Goal: Find specific page/section: Find specific page/section

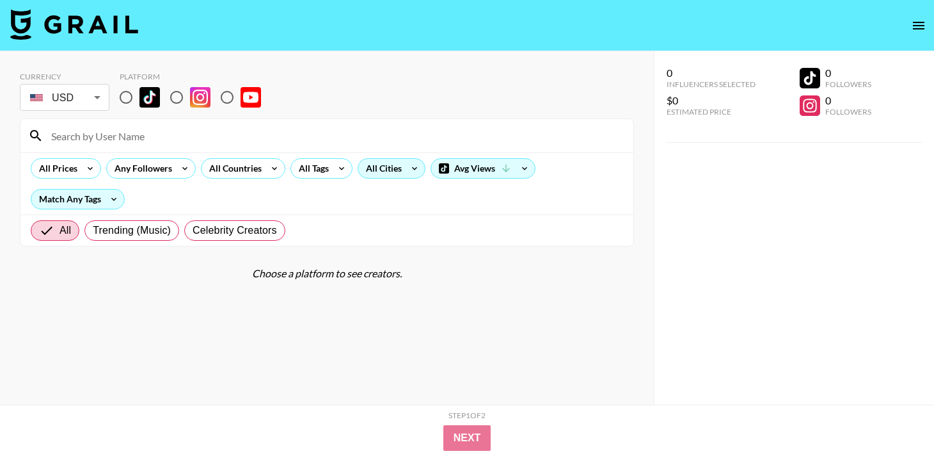
click at [128, 93] on input "radio" at bounding box center [126, 97] width 27 height 27
radio input "true"
click at [412, 170] on icon at bounding box center [414, 168] width 20 height 19
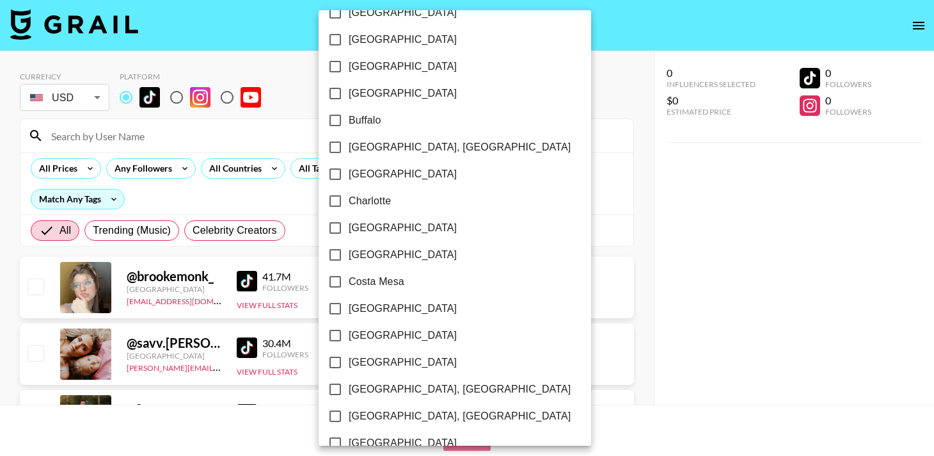
scroll to position [322, 0]
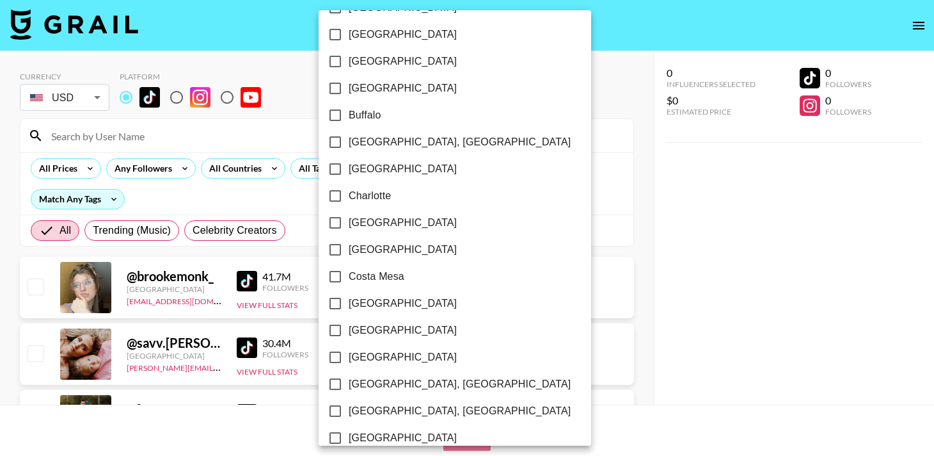
click at [368, 387] on span "[GEOGRAPHIC_DATA], [GEOGRAPHIC_DATA]" at bounding box center [460, 383] width 222 height 15
click at [349, 387] on input "[GEOGRAPHIC_DATA], [GEOGRAPHIC_DATA]" at bounding box center [335, 384] width 27 height 27
checkbox input "true"
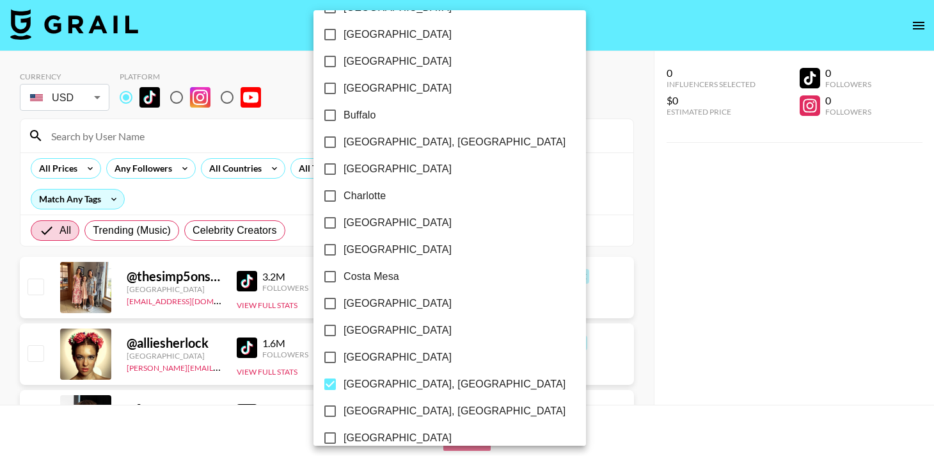
click at [524, 232] on div at bounding box center [467, 228] width 934 height 456
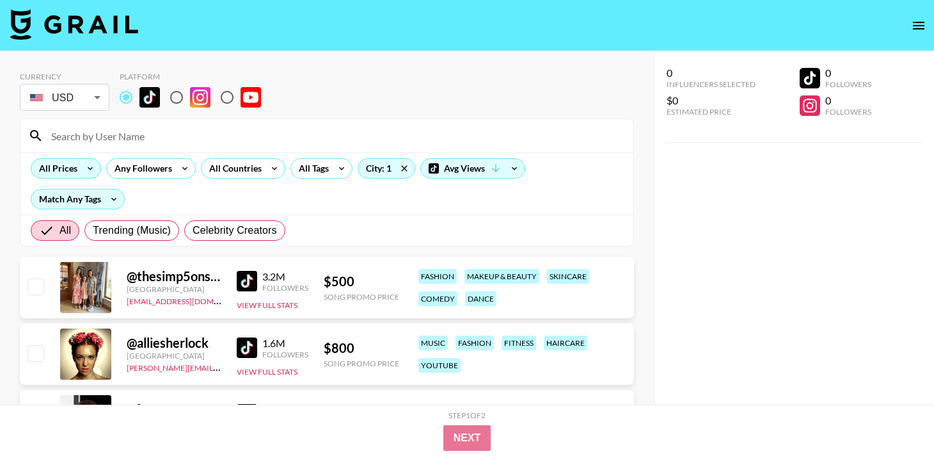
click at [90, 173] on icon at bounding box center [90, 168] width 20 height 19
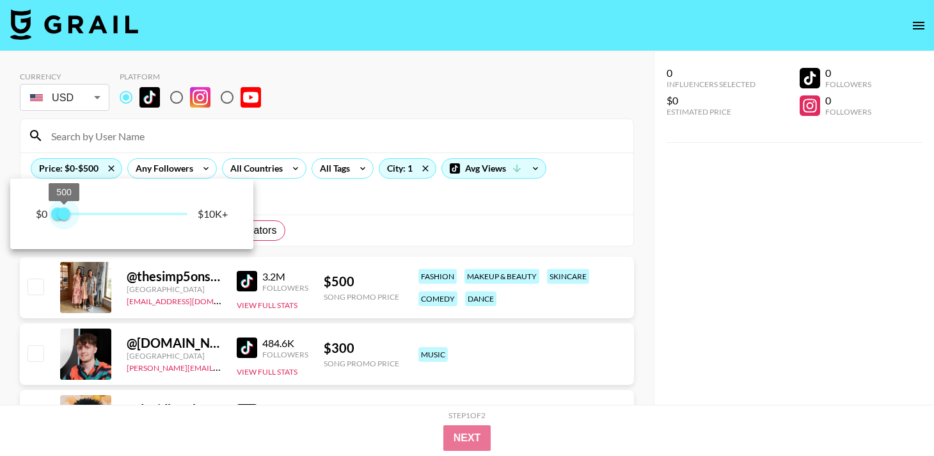
type input "250"
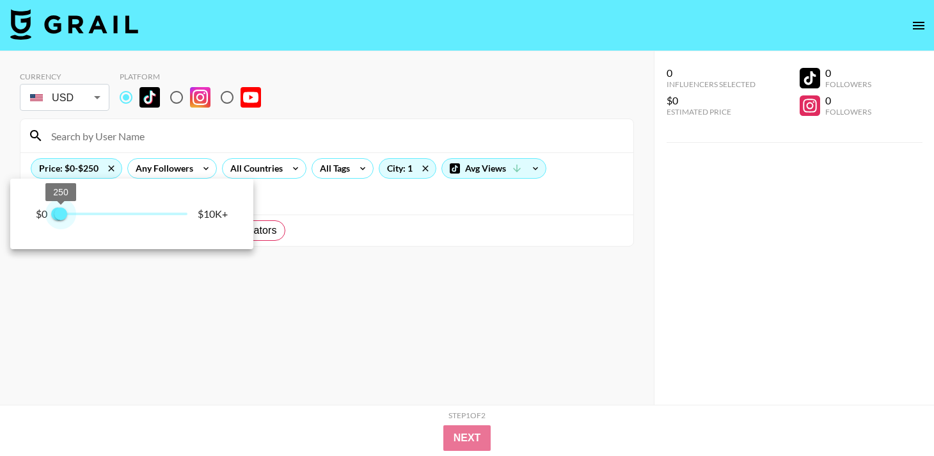
drag, startPoint x: 186, startPoint y: 210, endPoint x: 63, endPoint y: 210, distance: 122.9
click at [63, 210] on span "250" at bounding box center [60, 213] width 13 height 13
click at [353, 195] on div at bounding box center [467, 228] width 934 height 456
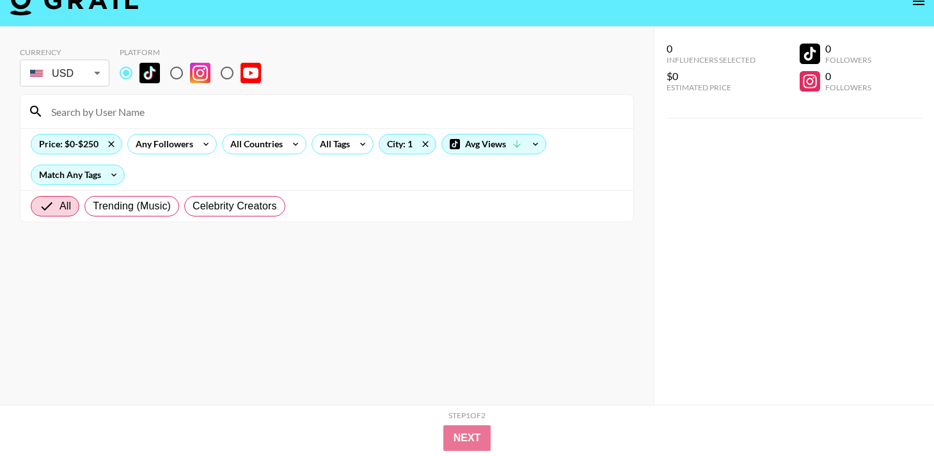
scroll to position [22, 0]
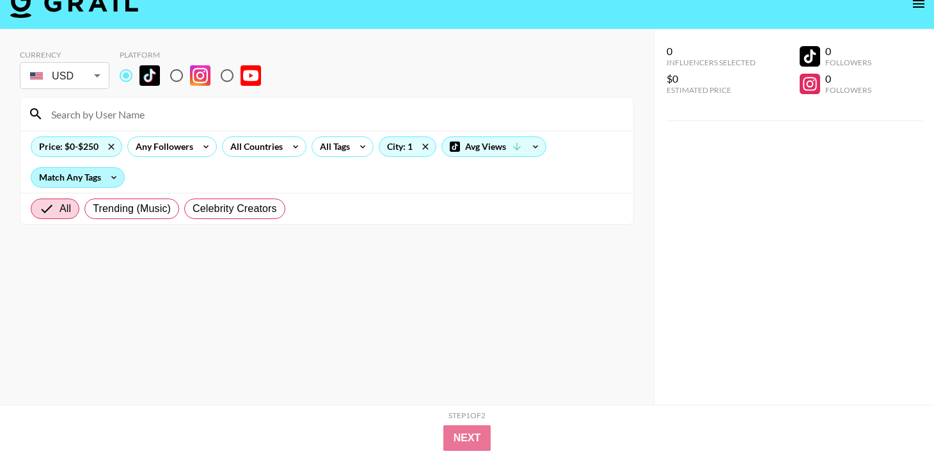
click at [100, 175] on div "Match Any Tags" at bounding box center [77, 177] width 93 height 19
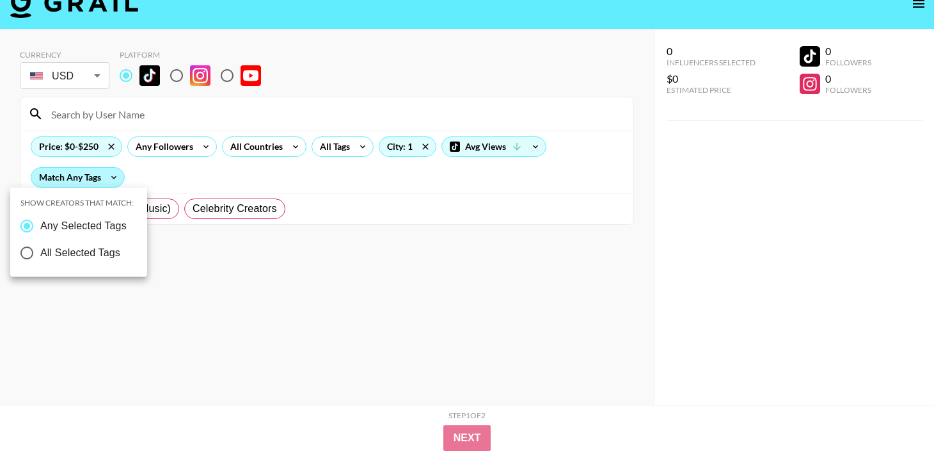
click at [100, 175] on div at bounding box center [467, 228] width 934 height 456
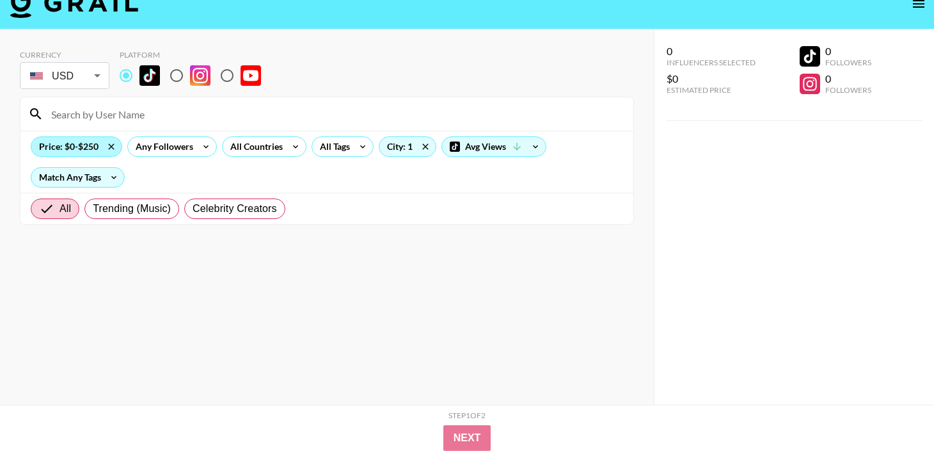
click at [91, 148] on div "Price: $0-$250" at bounding box center [76, 146] width 90 height 19
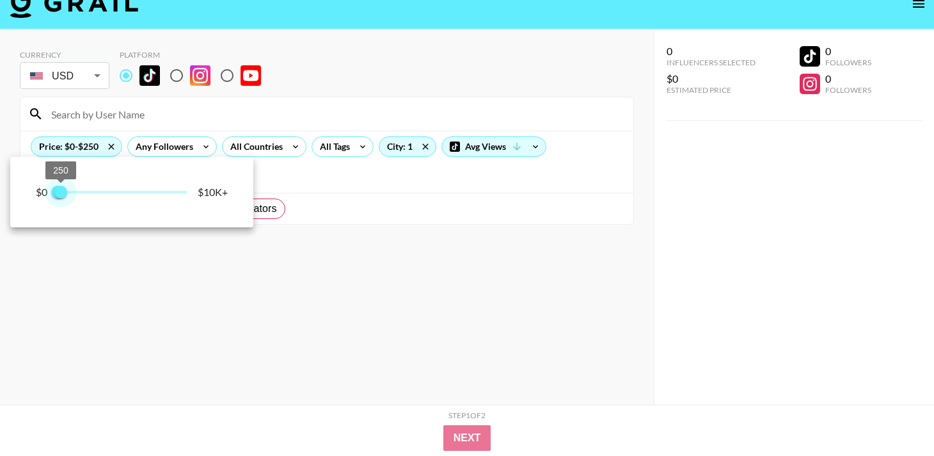
type input "500"
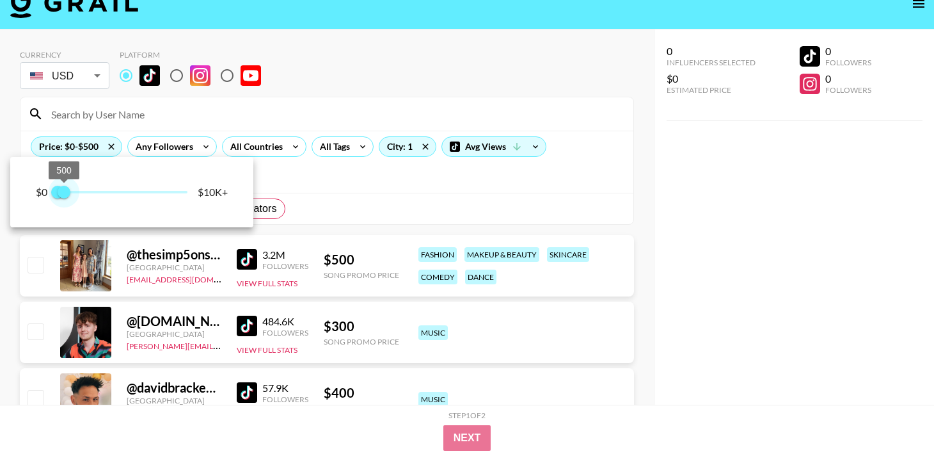
click at [66, 194] on span "500" at bounding box center [64, 192] width 13 height 13
click at [375, 180] on div at bounding box center [467, 228] width 934 height 456
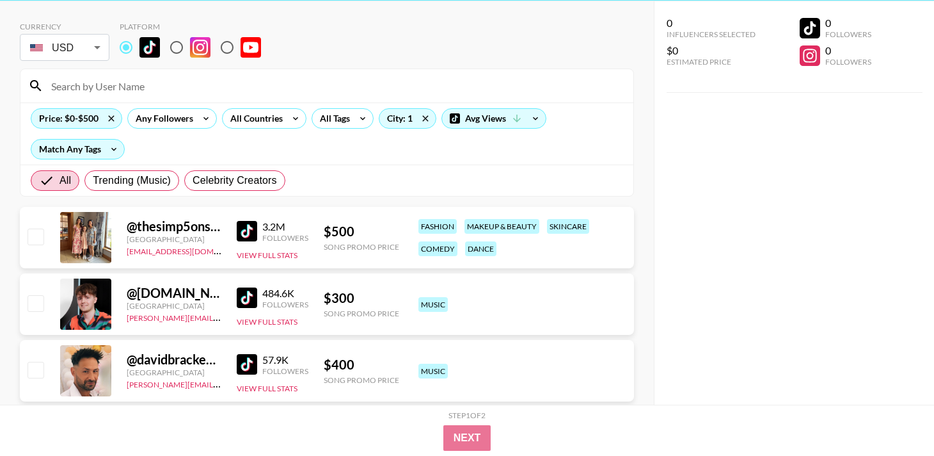
scroll to position [0, 0]
